Goal: Obtain resource: Download file/media

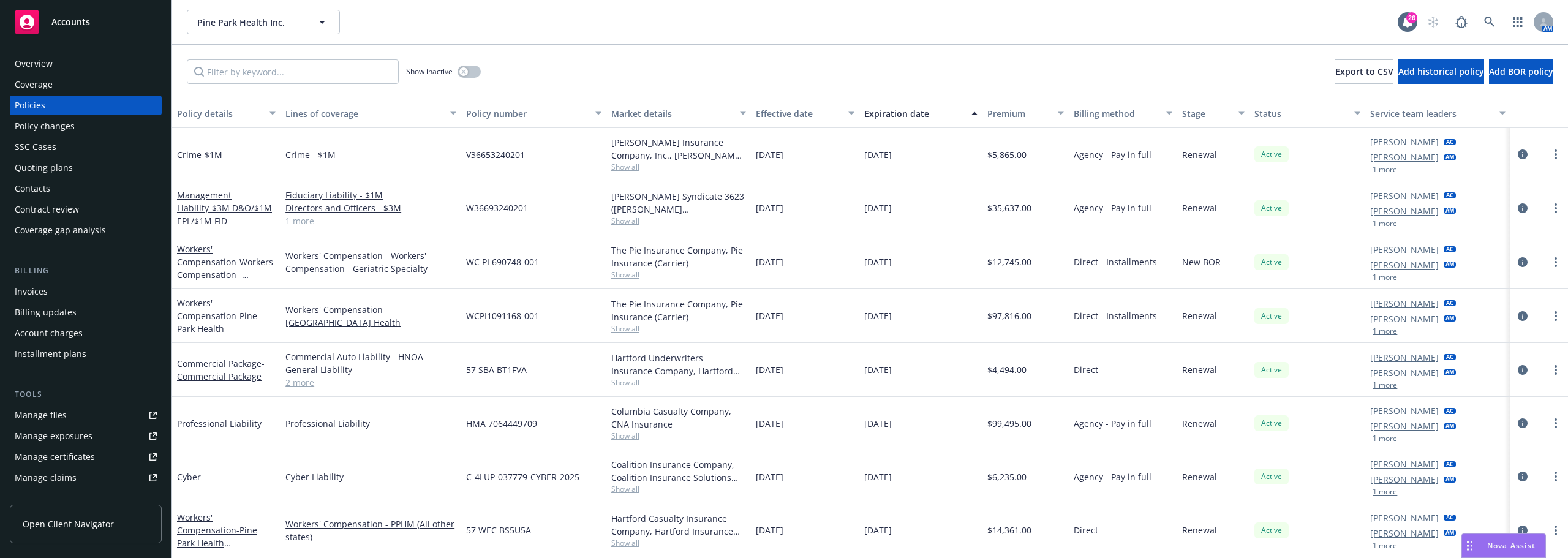
click at [211, 17] on span "Pine Park Health Inc." at bounding box center [250, 22] width 106 height 13
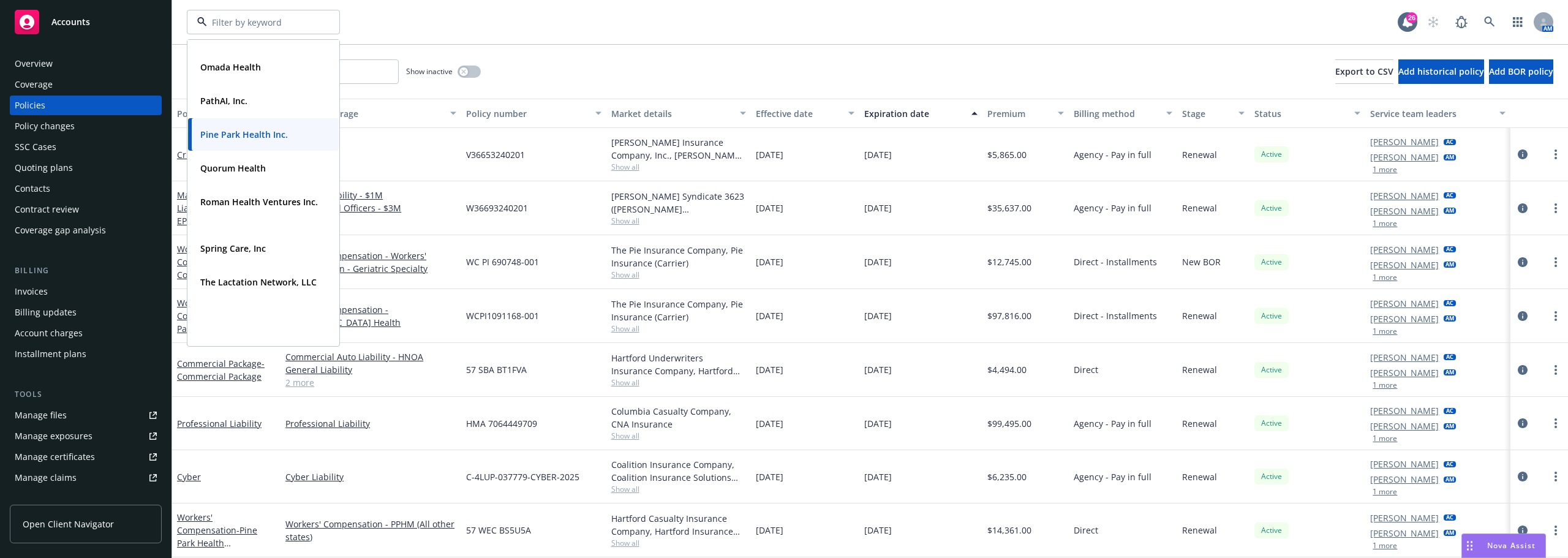
scroll to position [269, 0]
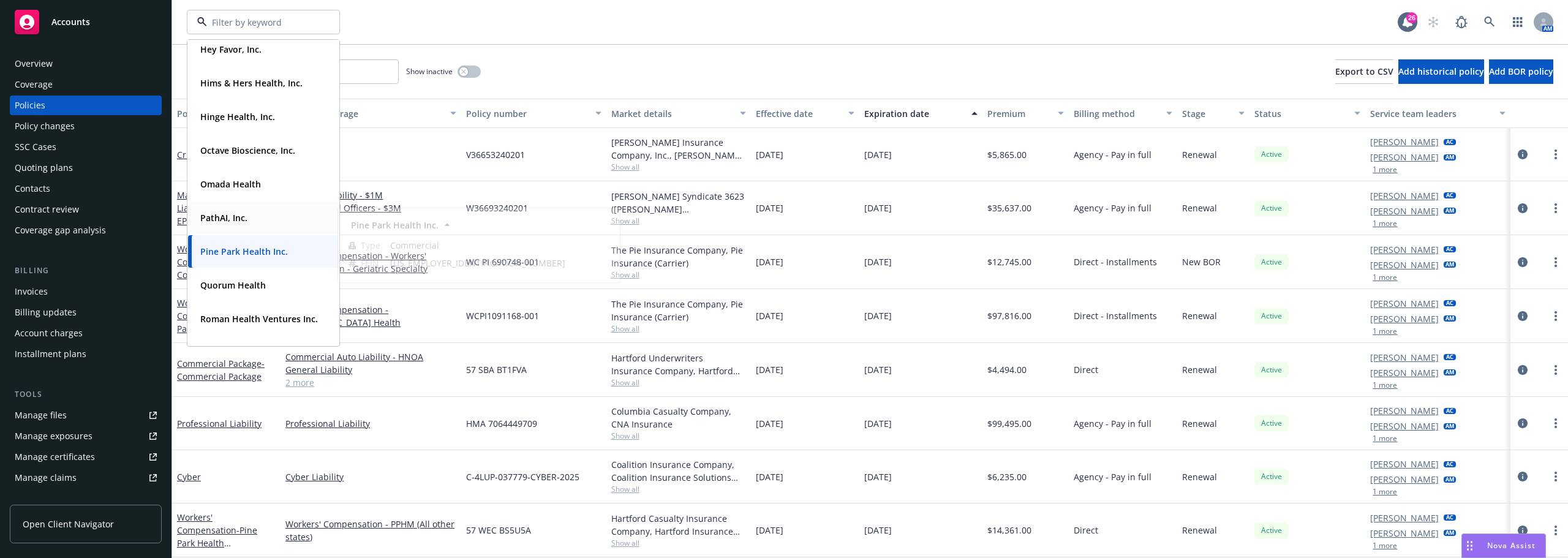
click at [244, 197] on div "Omada Health Type Commercial FEIN 45-2355015" at bounding box center [263, 183] width 151 height 33
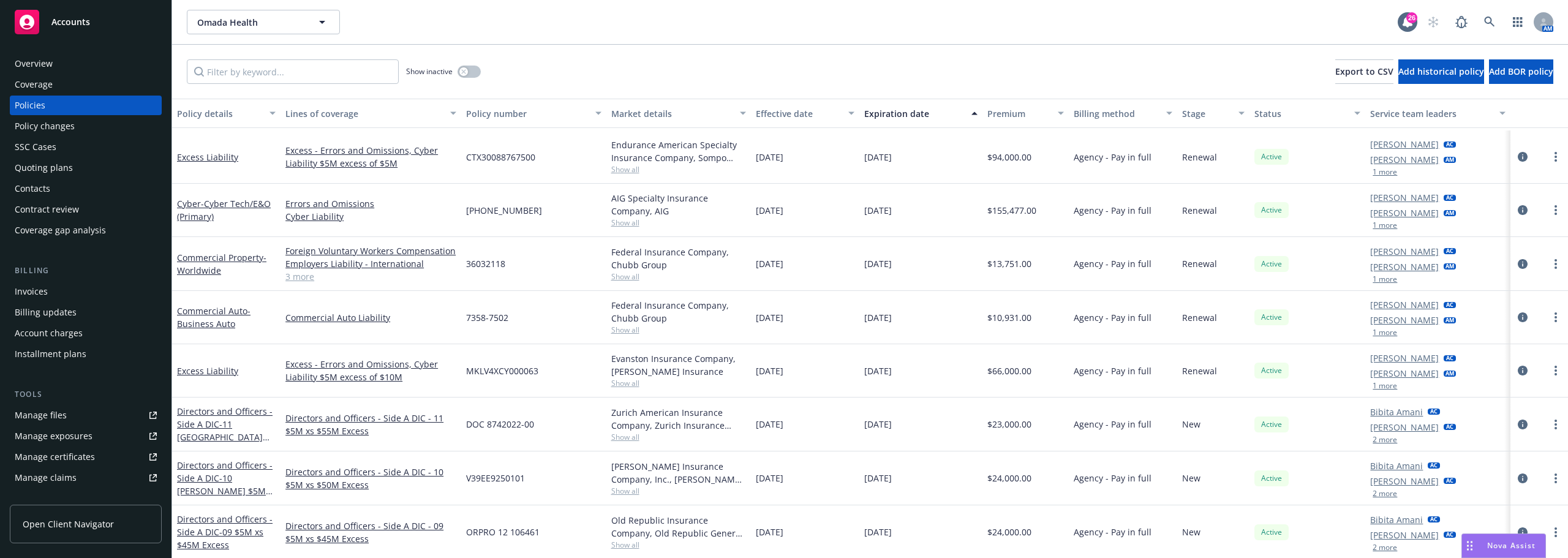
scroll to position [429, 0]
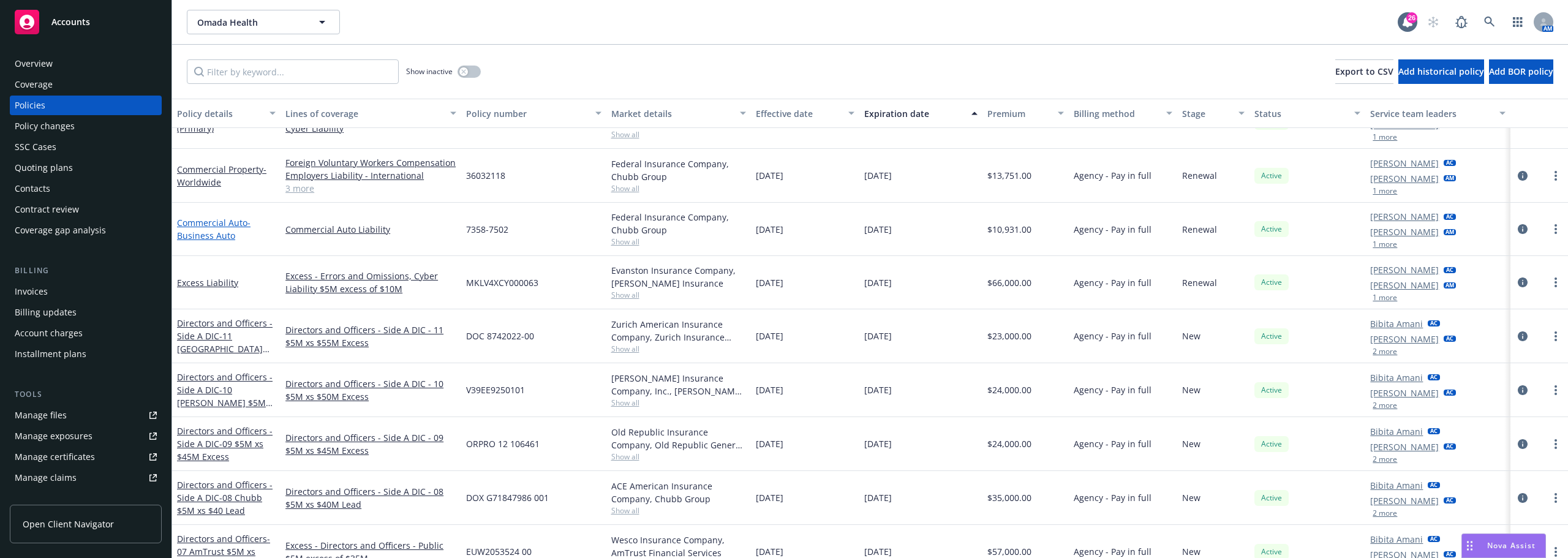
click at [226, 232] on span "- Business Auto" at bounding box center [214, 229] width 73 height 24
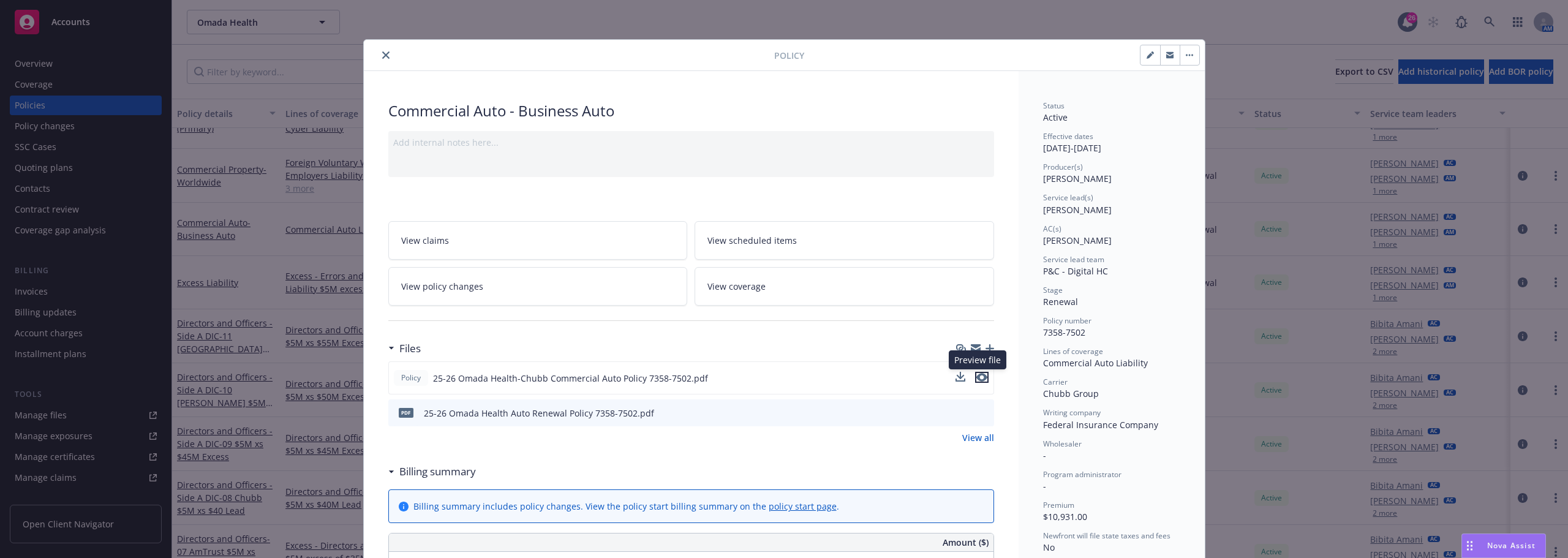
click at [978, 377] on icon "preview file" at bounding box center [981, 377] width 11 height 8
click at [960, 380] on icon "download file" at bounding box center [961, 377] width 10 height 10
click at [378, 59] on button "close" at bounding box center [386, 55] width 15 height 15
